Goal: Transaction & Acquisition: Obtain resource

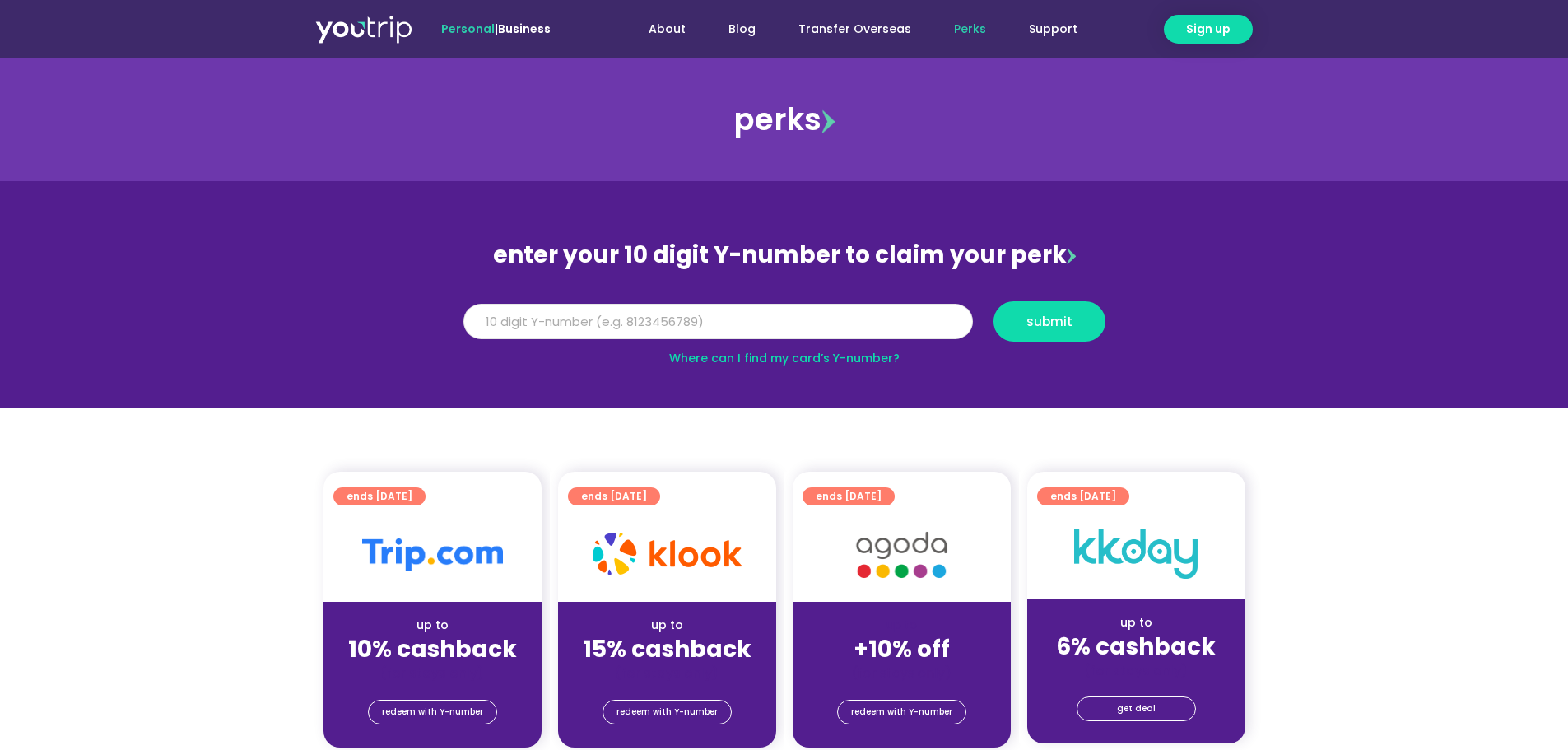
drag, startPoint x: 0, startPoint y: 0, endPoint x: 521, endPoint y: 320, distance: 611.4
click at [521, 320] on input "Y Number" at bounding box center [718, 322] width 509 height 36
click at [792, 361] on link "Where can I find my card’s Y-number?" at bounding box center [785, 358] width 231 height 17
click at [527, 305] on input "Y Number" at bounding box center [718, 322] width 509 height 36
type input "8130323883"
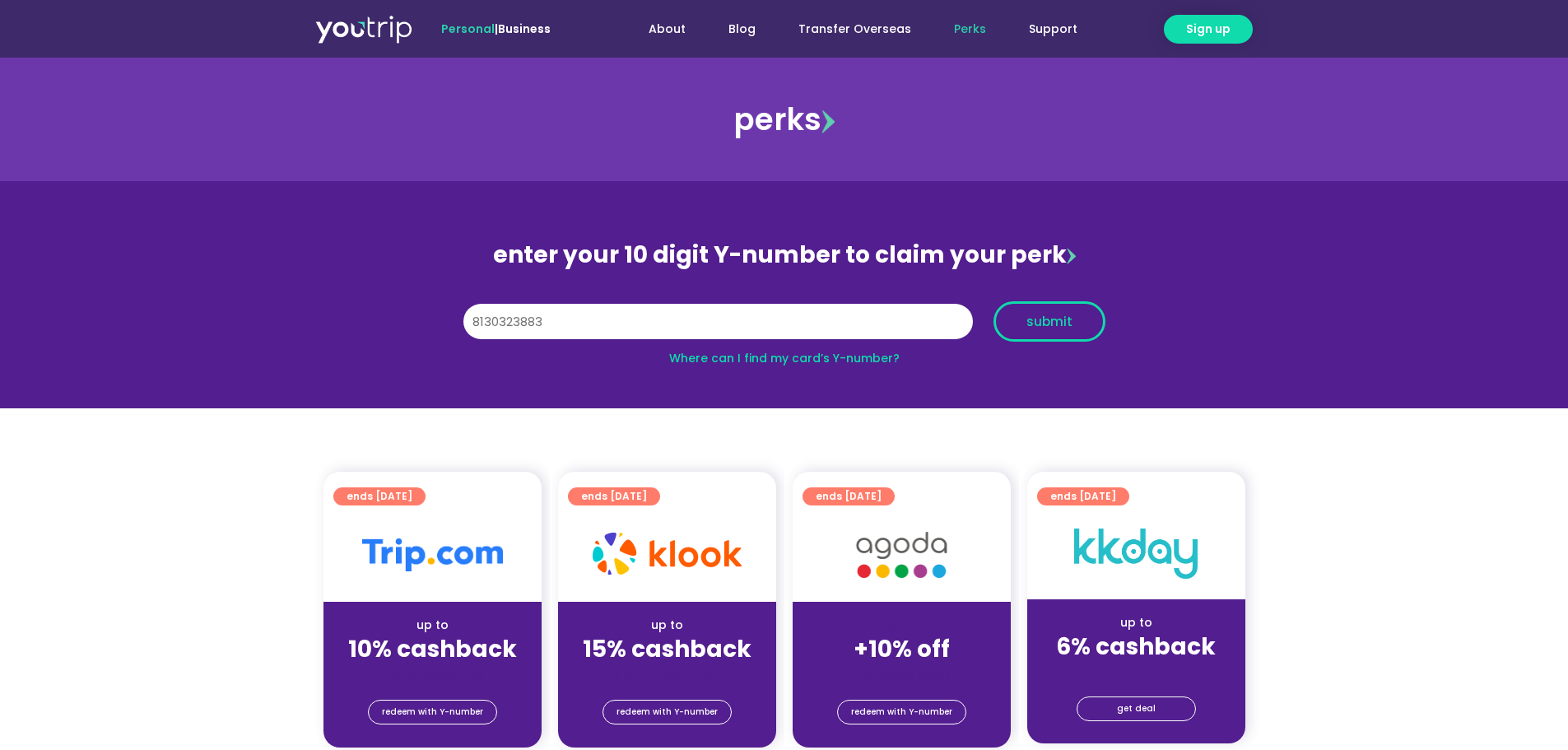
click at [1098, 310] on button "submit" at bounding box center [1049, 321] width 112 height 40
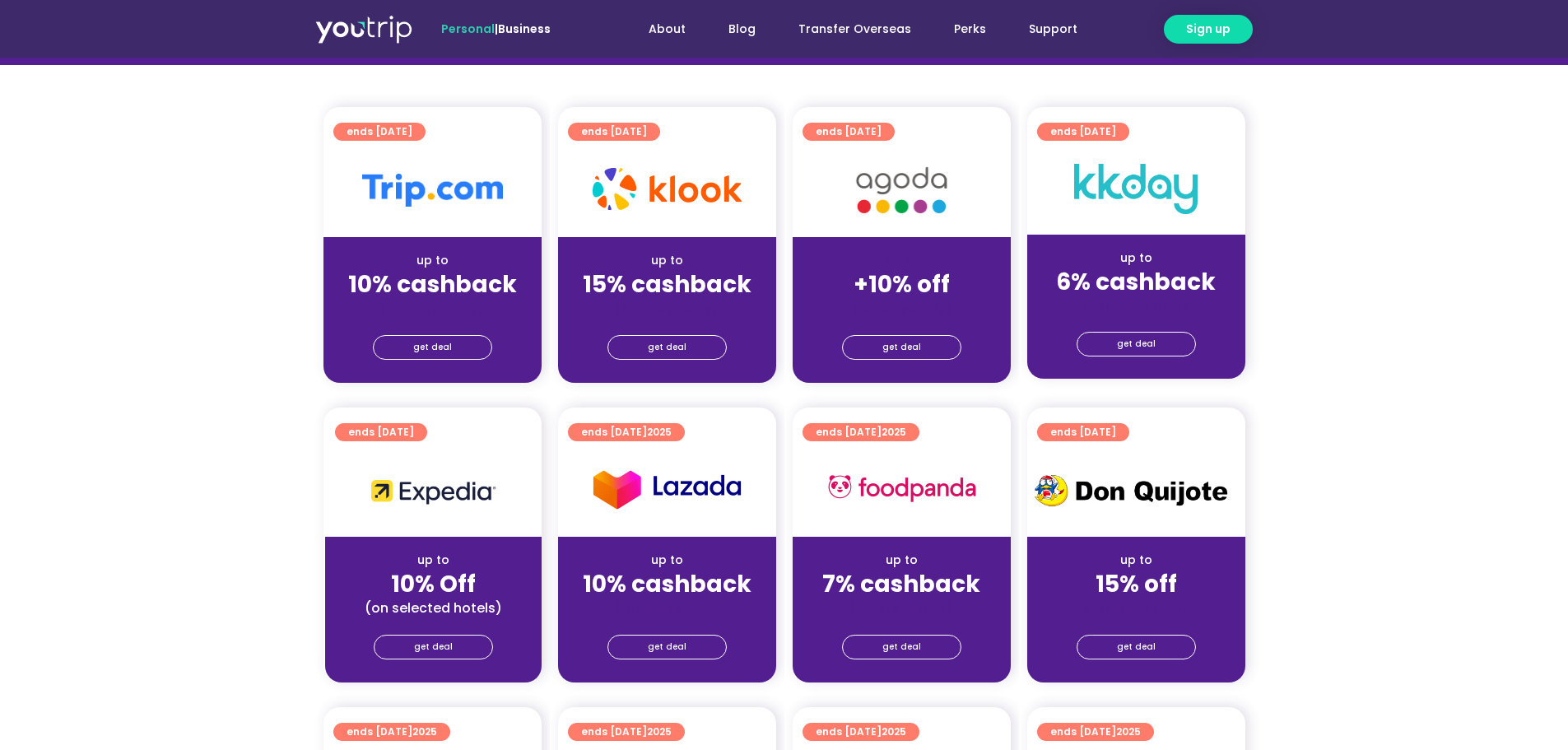
scroll to position [412, 0]
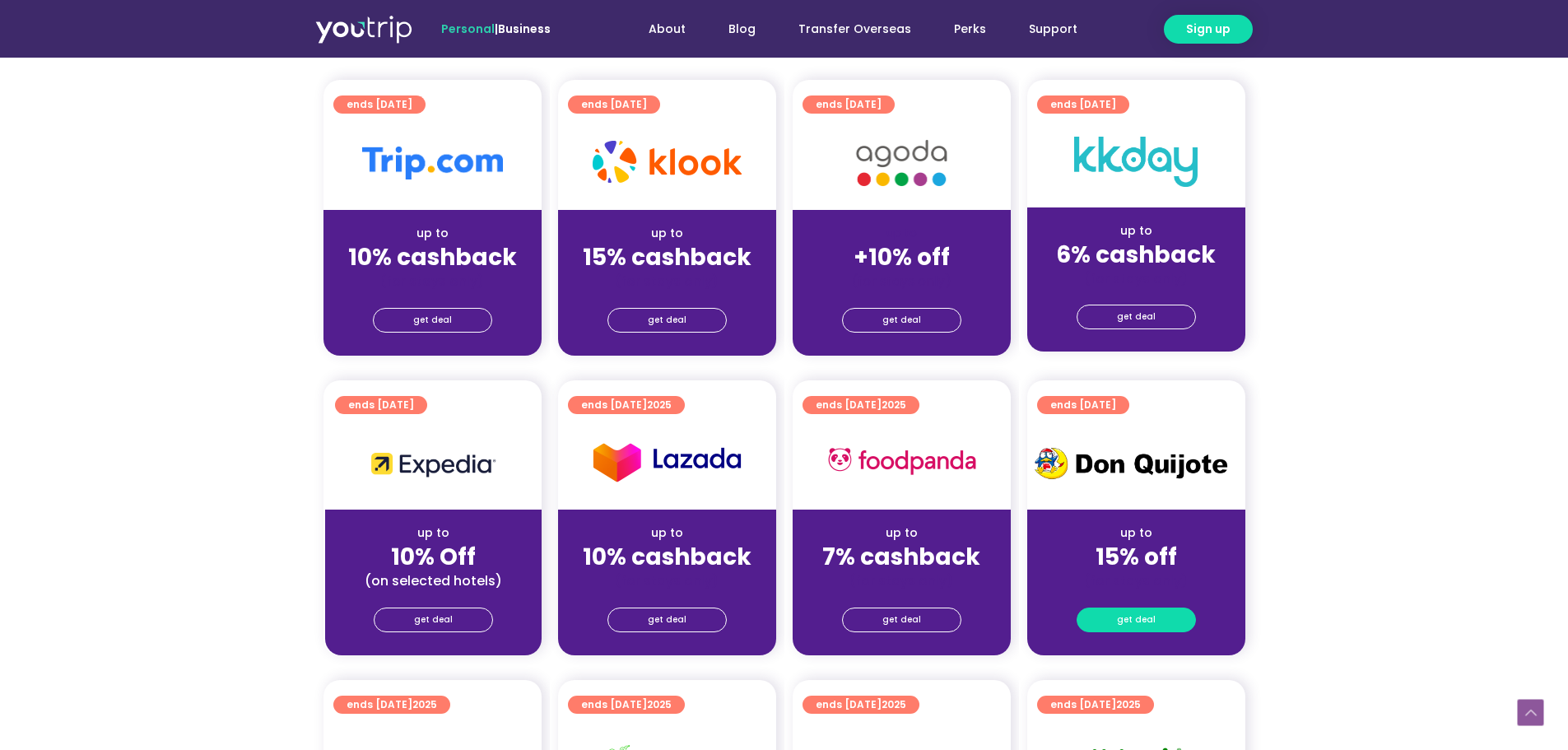
click at [1158, 608] on link "get deal" at bounding box center [1136, 619] width 119 height 24
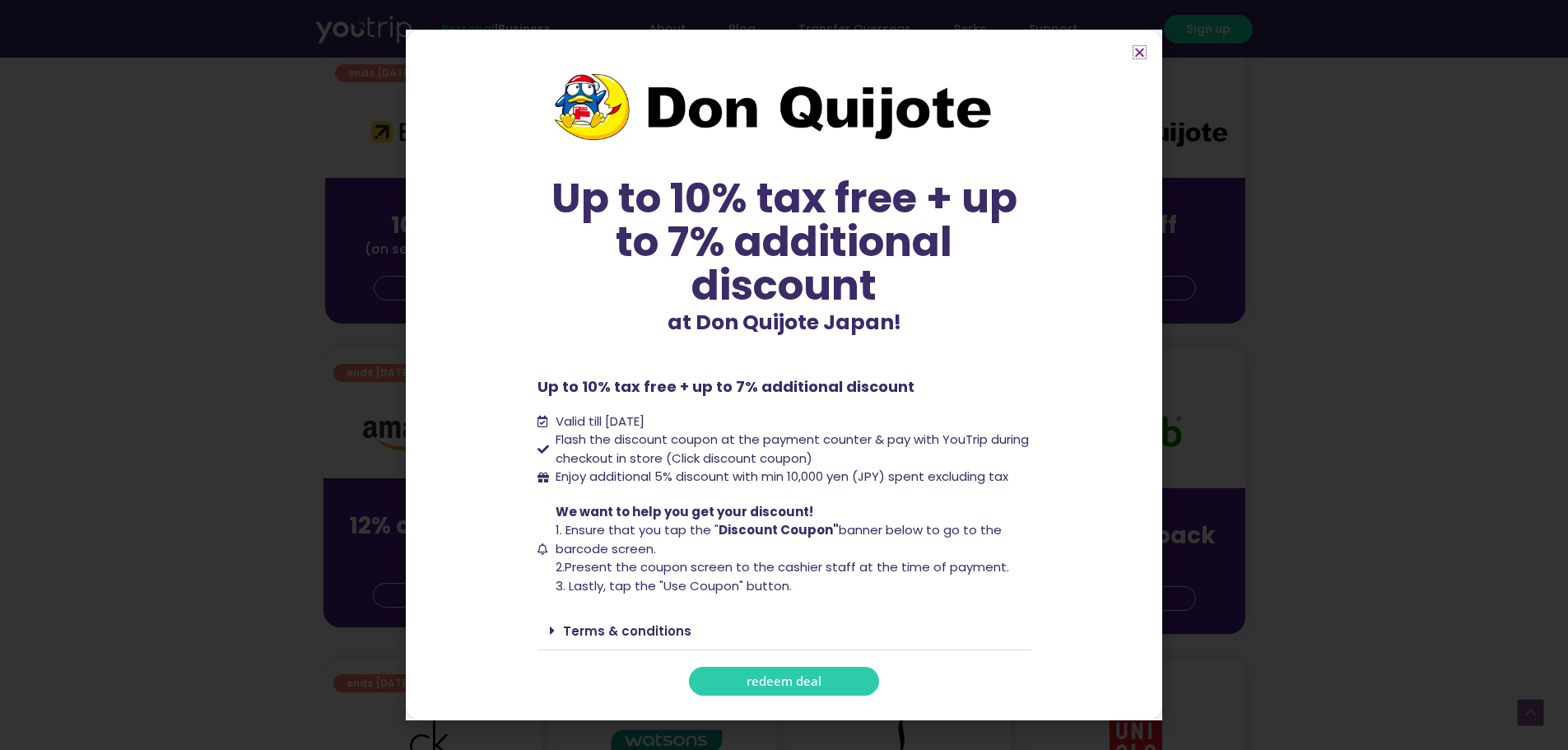
scroll to position [823, 0]
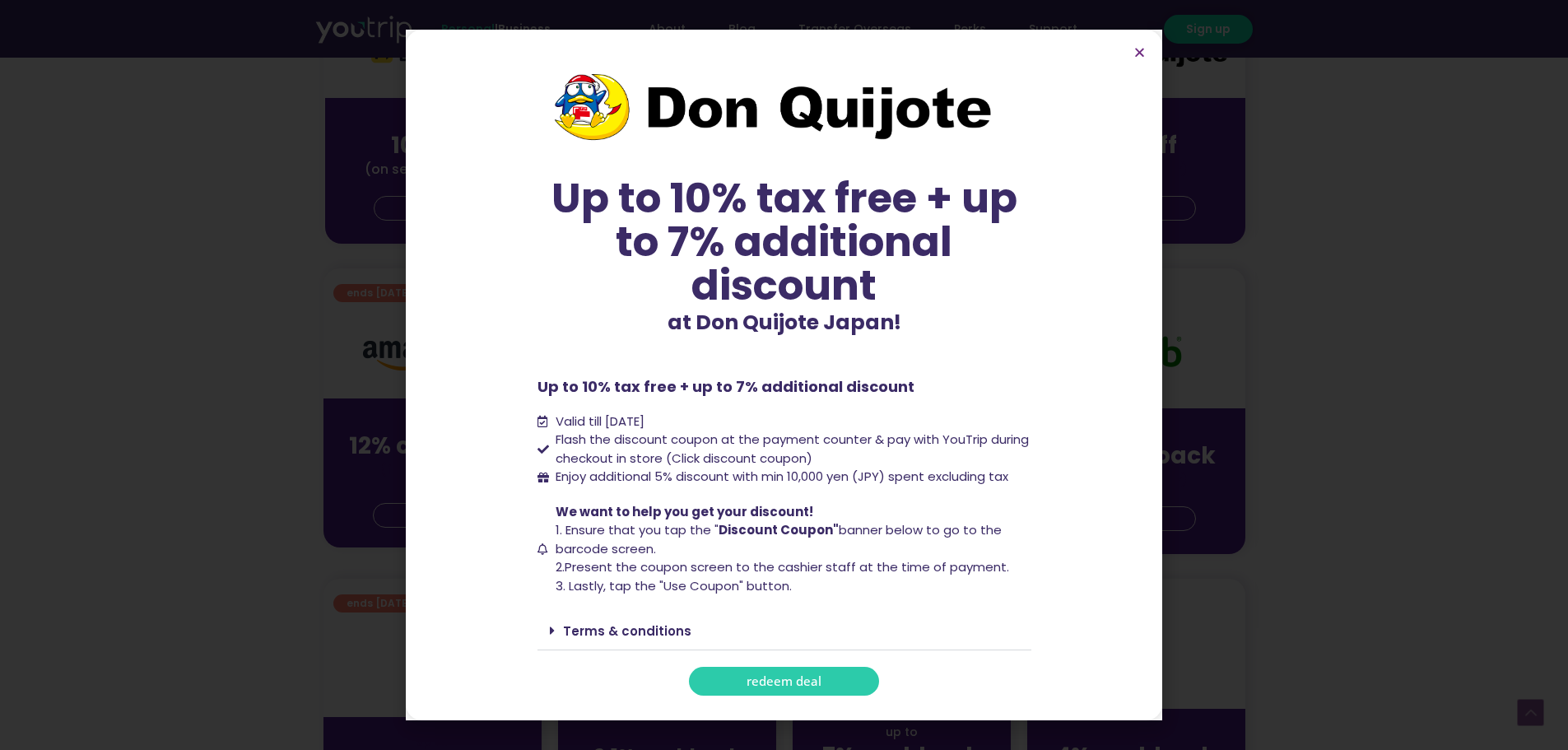
click at [587, 629] on link "Terms & conditions" at bounding box center [627, 632] width 128 height 18
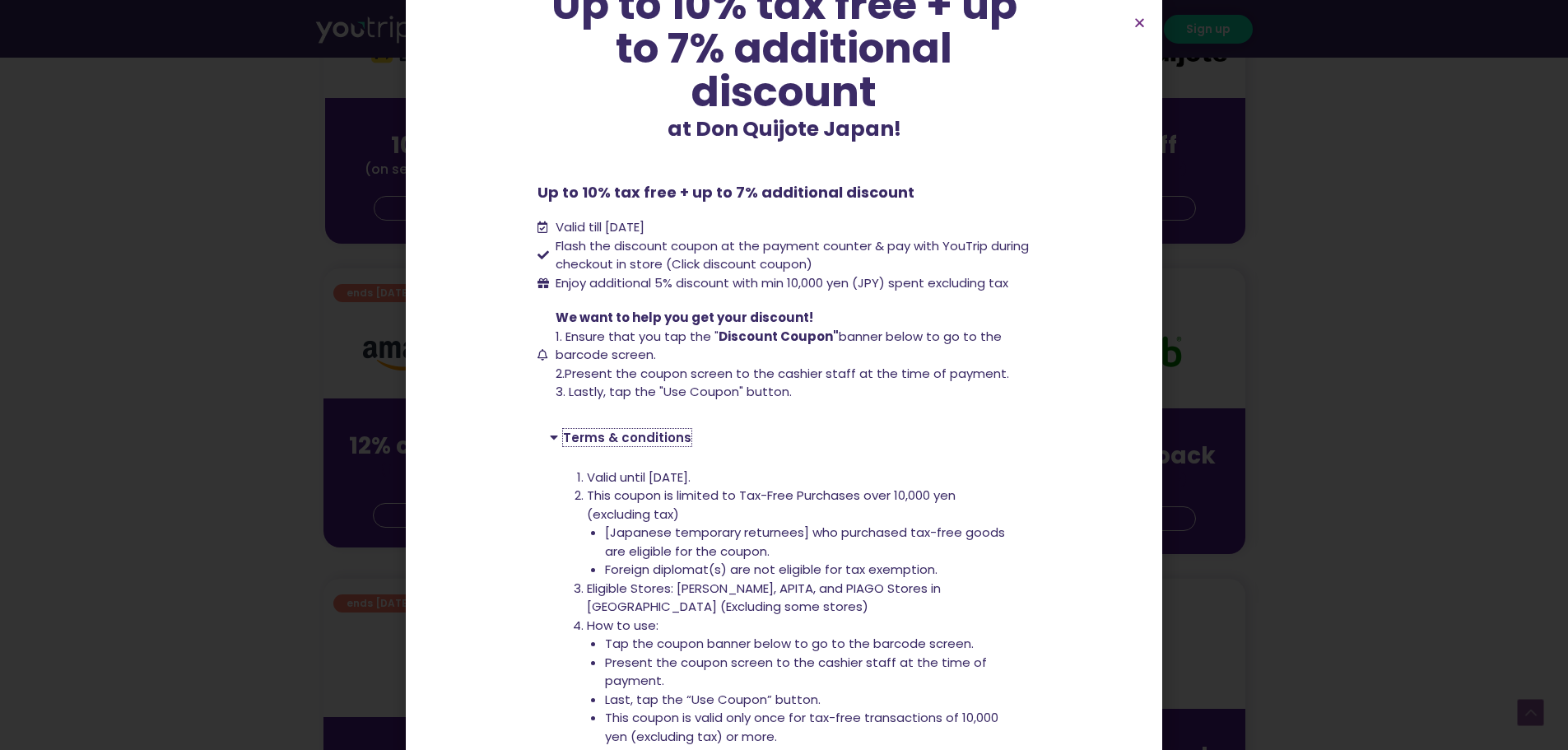
scroll to position [522, 0]
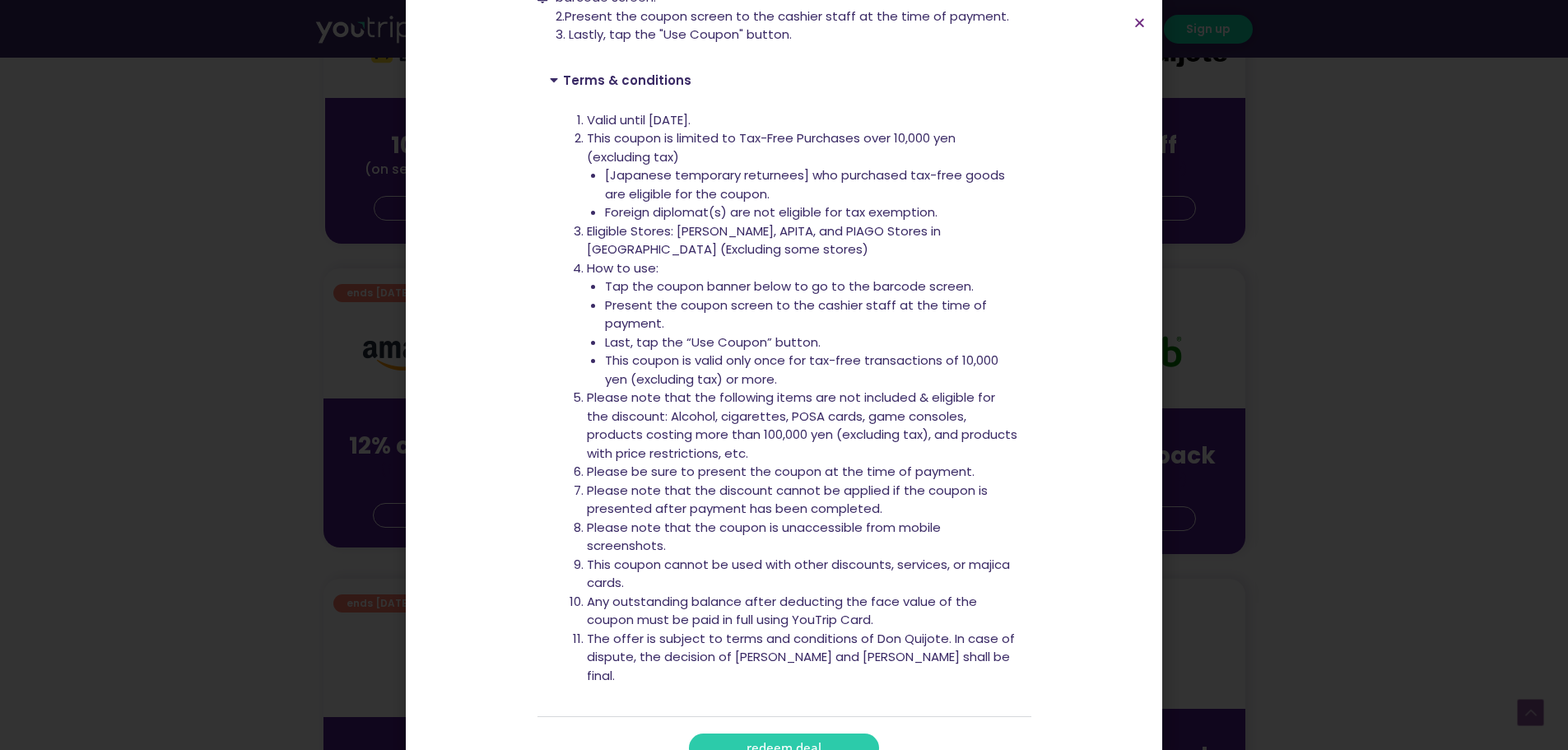
click at [804, 733] on link "redeem deal" at bounding box center [784, 747] width 191 height 28
